Goal: Task Accomplishment & Management: Use online tool/utility

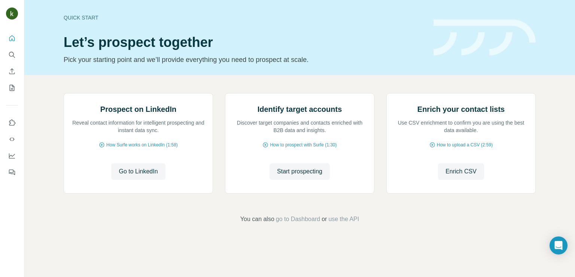
scroll to position [47, 0]
drag, startPoint x: 568, startPoint y: 195, endPoint x: 572, endPoint y: 195, distance: 4.1
click at [572, 195] on div "Quick start Let’s prospect together Pick your starting point and we’ll provide …" at bounding box center [299, 138] width 551 height 277
